Goal: Navigation & Orientation: Find specific page/section

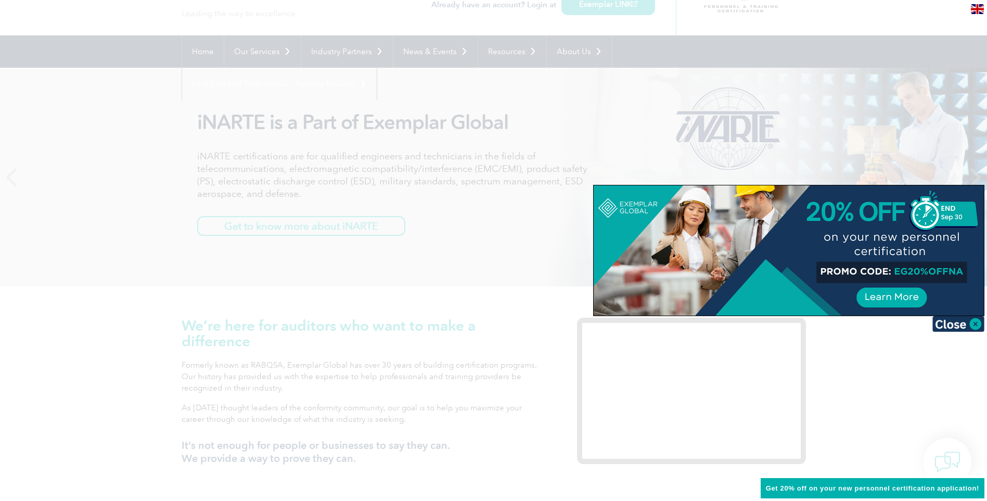
scroll to position [52, 0]
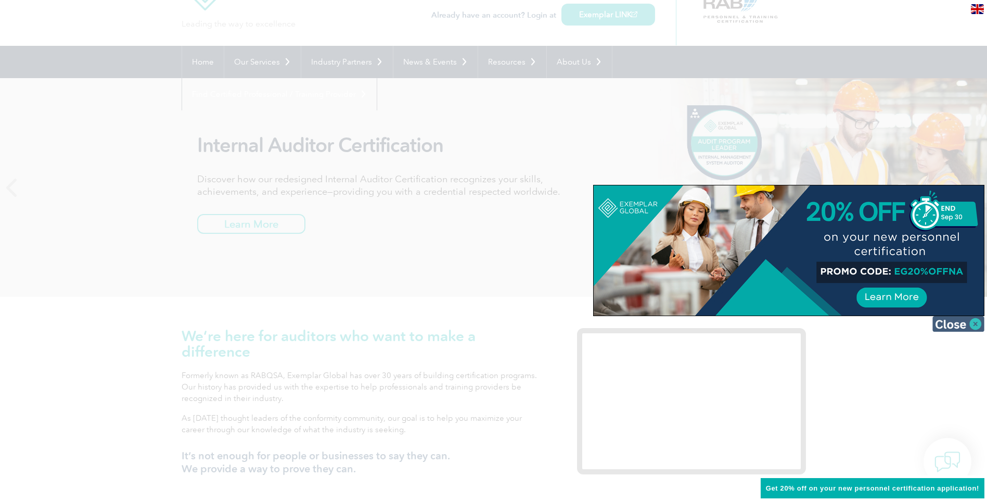
click at [559, 260] on img at bounding box center [959, 324] width 52 height 16
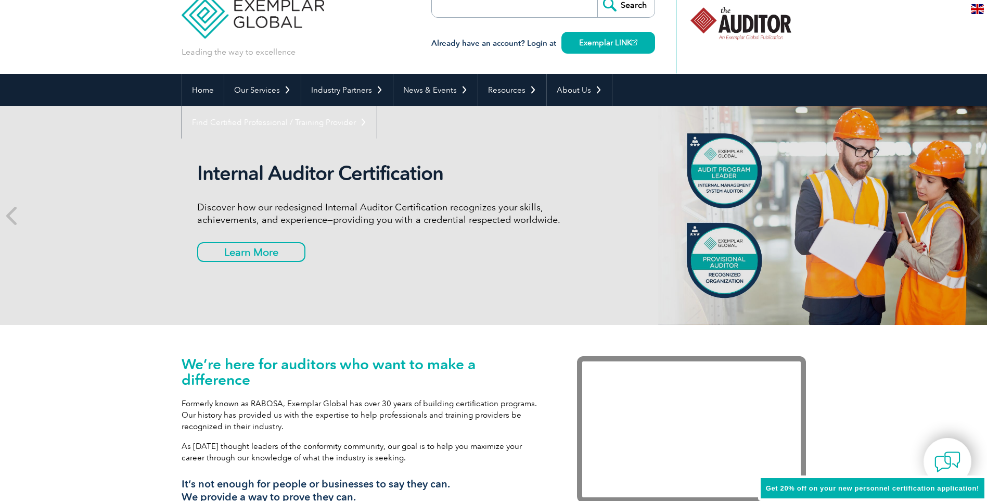
scroll to position [0, 0]
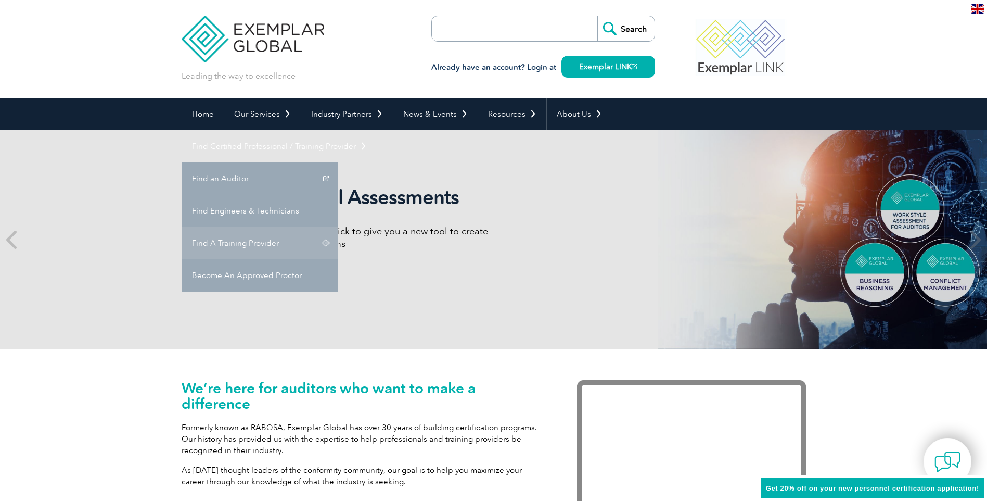
click at [338, 227] on link "Find A Training Provider" at bounding box center [260, 243] width 156 height 32
